Goal: Transaction & Acquisition: Purchase product/service

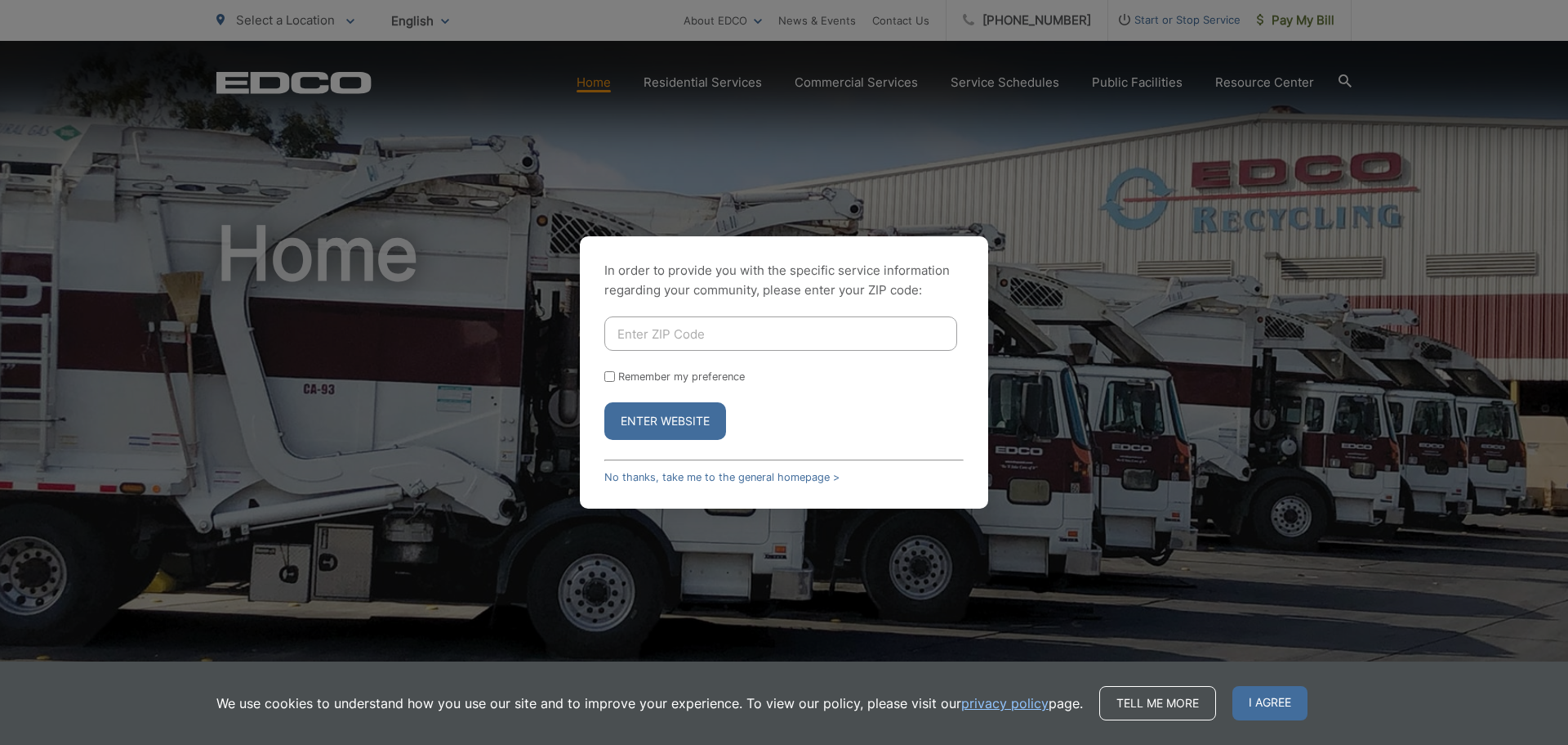
click at [680, 320] on input "Enter ZIP Code" at bounding box center [780, 334] width 353 height 35
type input "92024"
click at [669, 411] on button "Enter Website" at bounding box center [665, 421] width 122 height 38
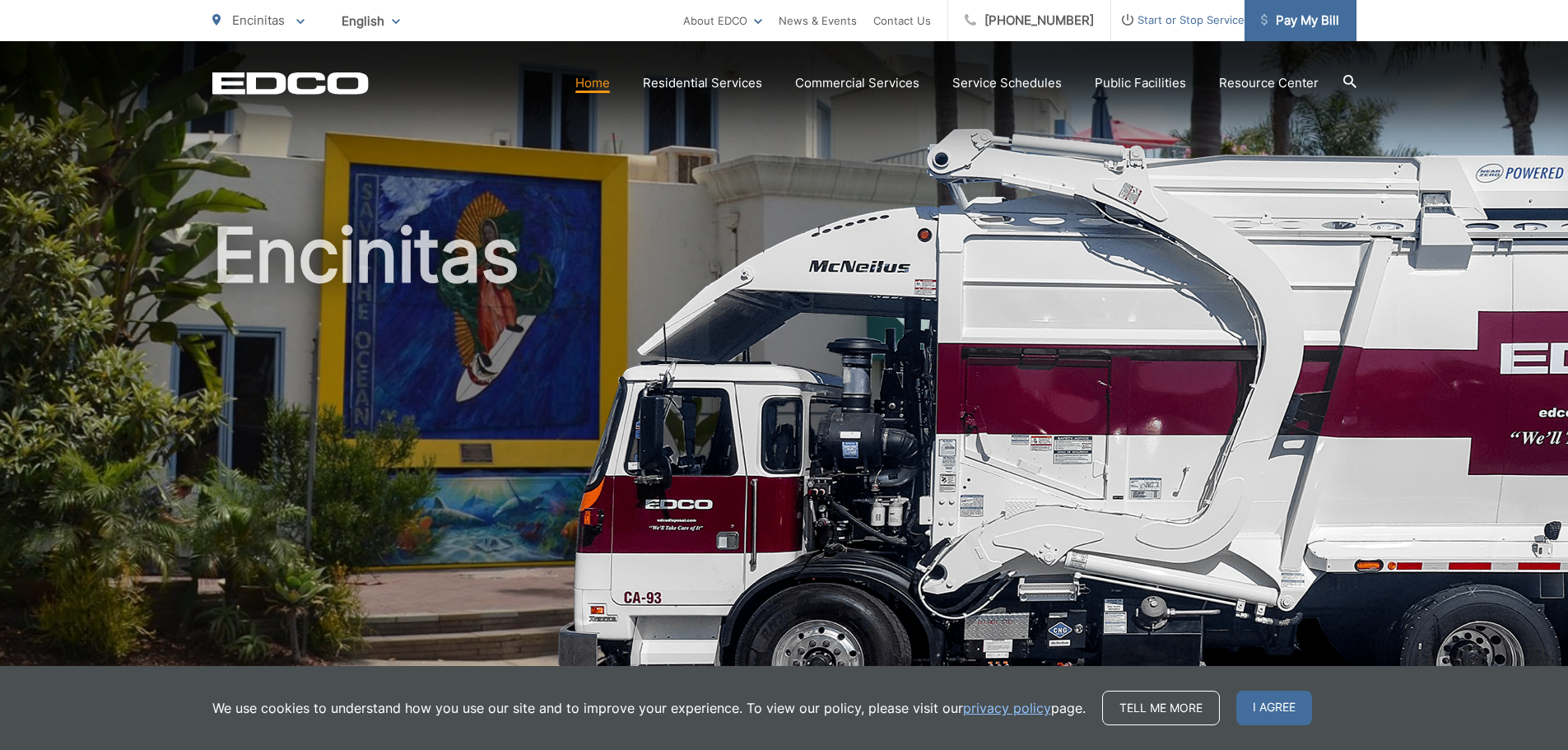
click at [1294, 17] on span "Pay My Bill" at bounding box center [1300, 20] width 78 height 19
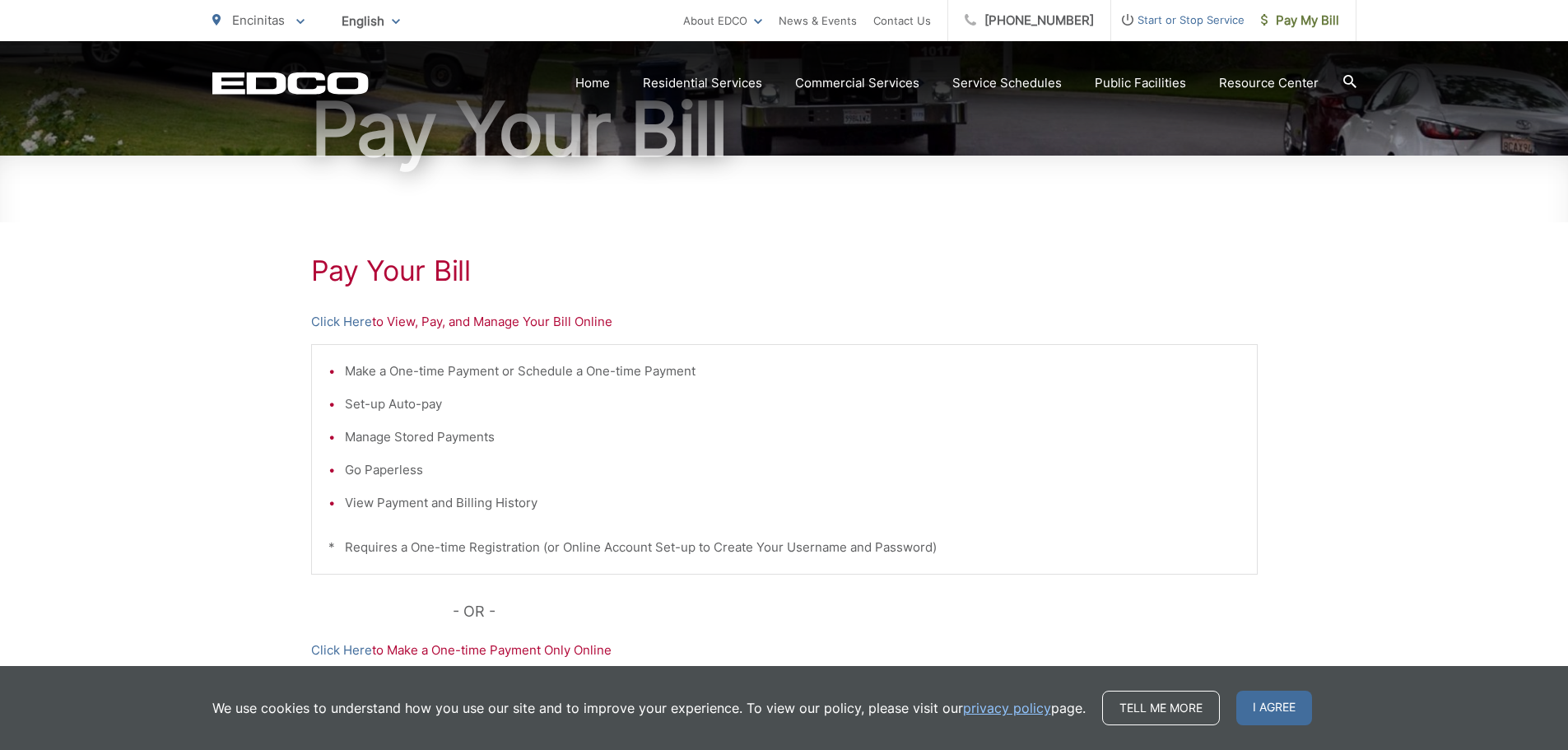
scroll to position [256, 0]
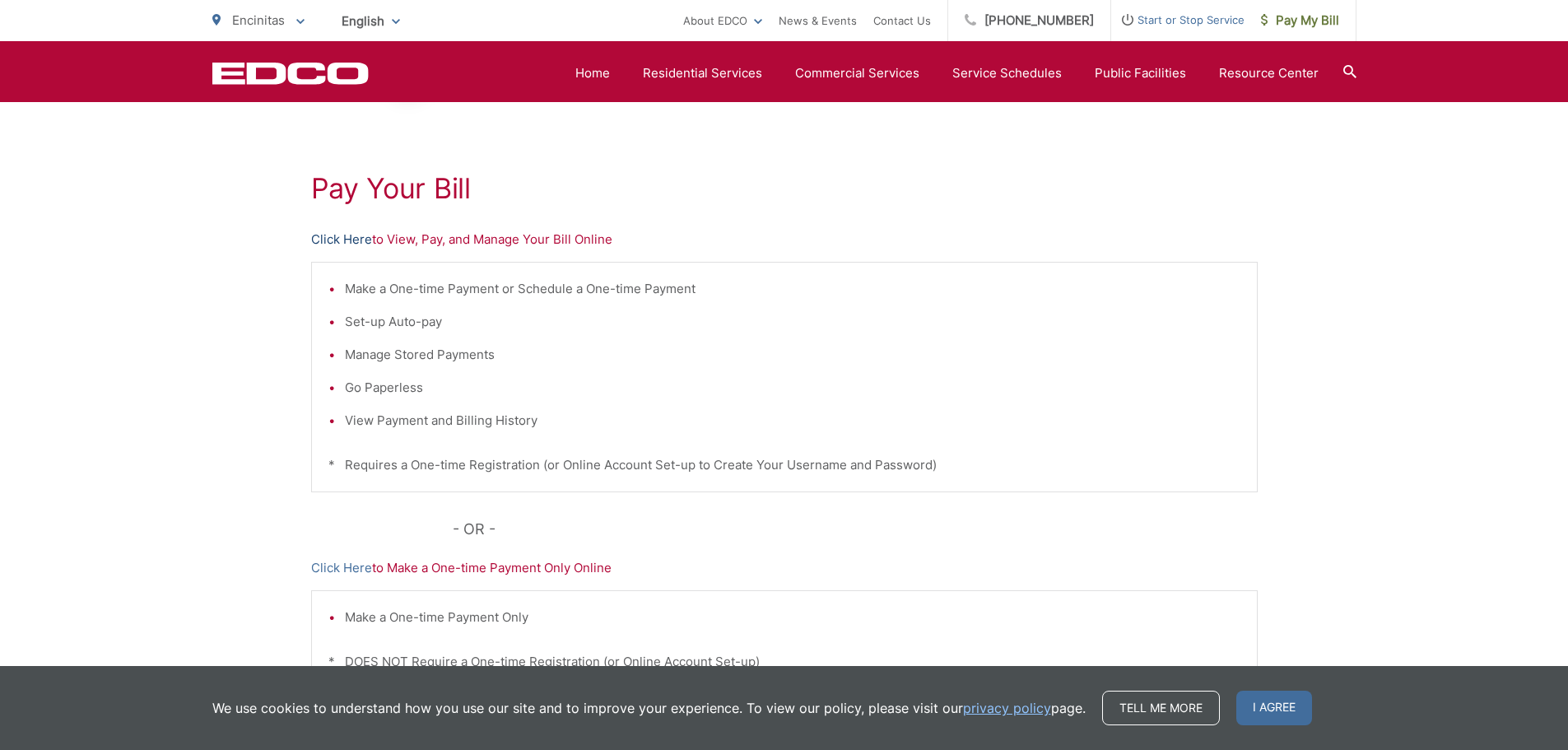
click at [360, 236] on link "Click Here" at bounding box center [341, 239] width 61 height 19
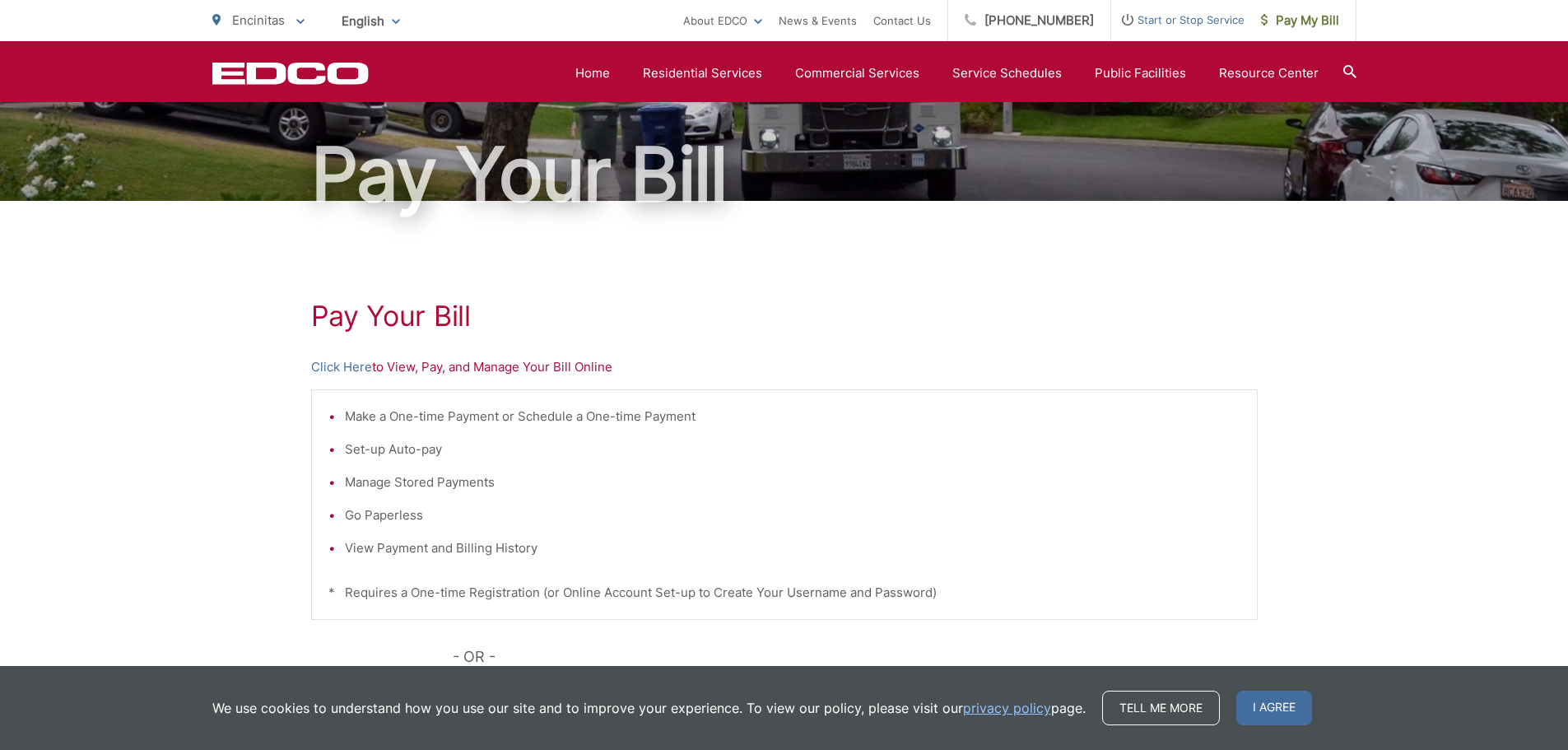
scroll to position [0, 0]
